Goal: Information Seeking & Learning: Learn about a topic

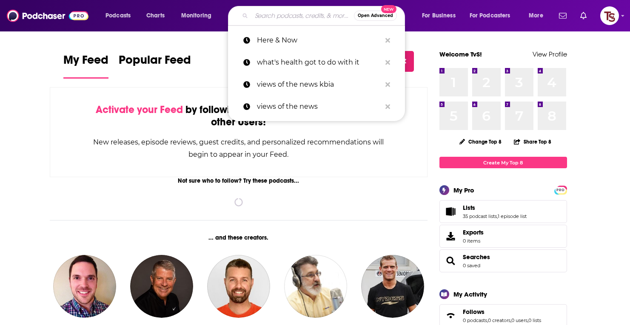
click at [259, 10] on input "Search podcasts, credits, & more..." at bounding box center [302, 16] width 103 height 14
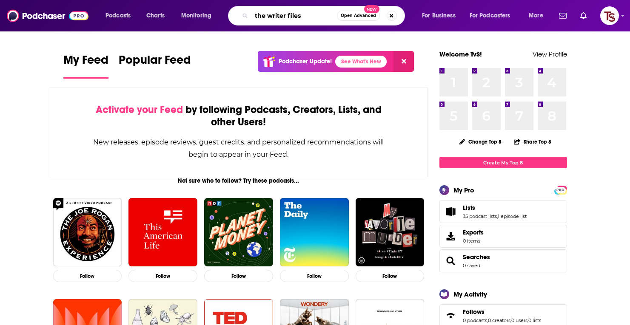
type input "the writer files"
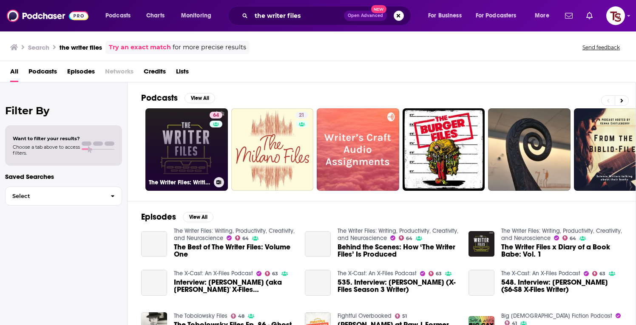
click at [198, 142] on link "64 The Writer Files: Writing, Productivity, Creativity, and Neuroscience" at bounding box center [186, 149] width 83 height 83
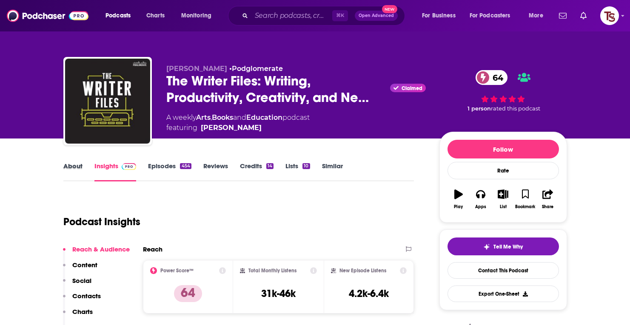
click at [86, 171] on div "About" at bounding box center [78, 172] width 31 height 20
click at [77, 169] on link "About" at bounding box center [72, 172] width 19 height 20
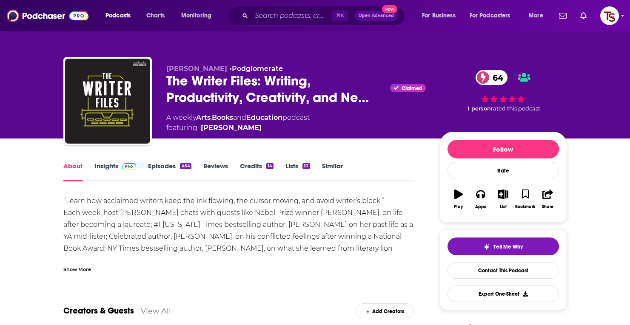
click at [167, 163] on link "Episodes 454" at bounding box center [169, 172] width 43 height 20
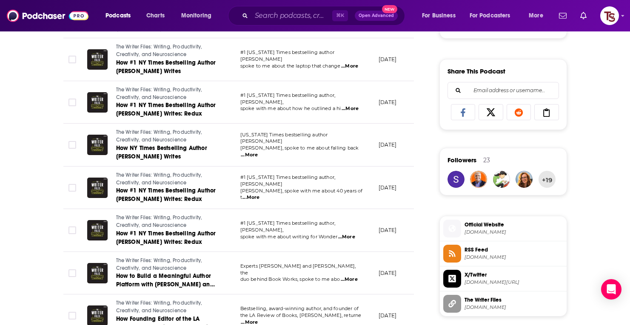
scroll to position [591, 0]
